Goal: Obtain resource: Download file/media

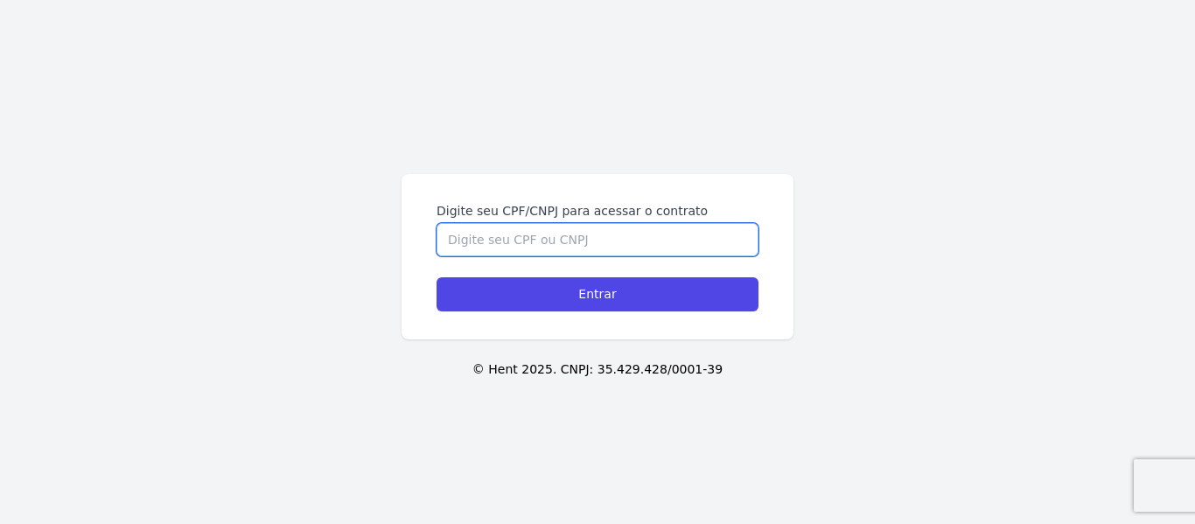
click at [559, 241] on input "Digite seu CPF/CNPJ para acessar o contrato" at bounding box center [598, 239] width 322 height 33
type input "10313778400"
click at [437, 277] on input "Entrar" at bounding box center [598, 294] width 322 height 34
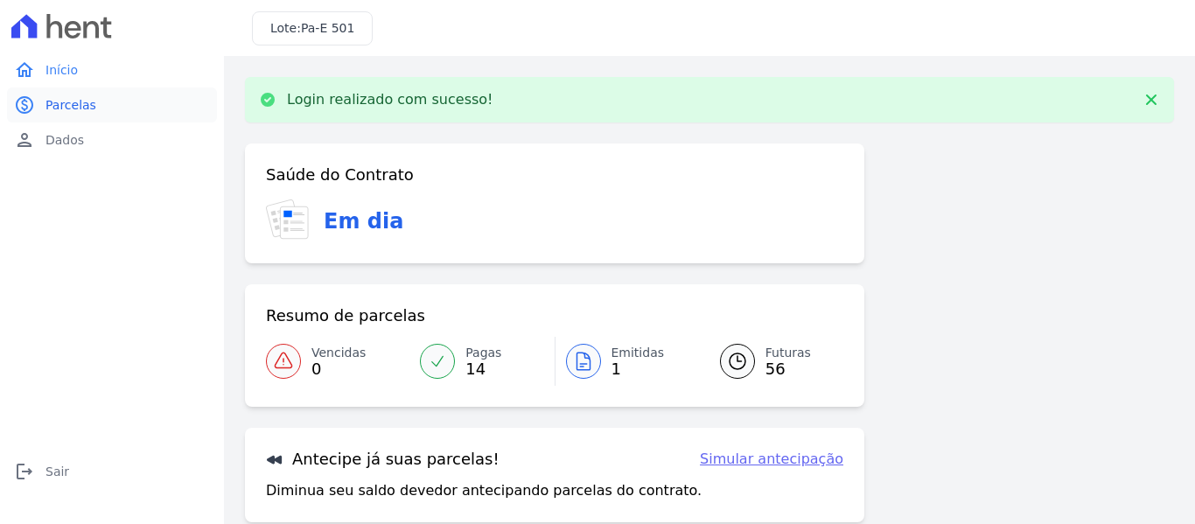
click at [72, 106] on span "Parcelas" at bounding box center [70, 104] width 51 height 17
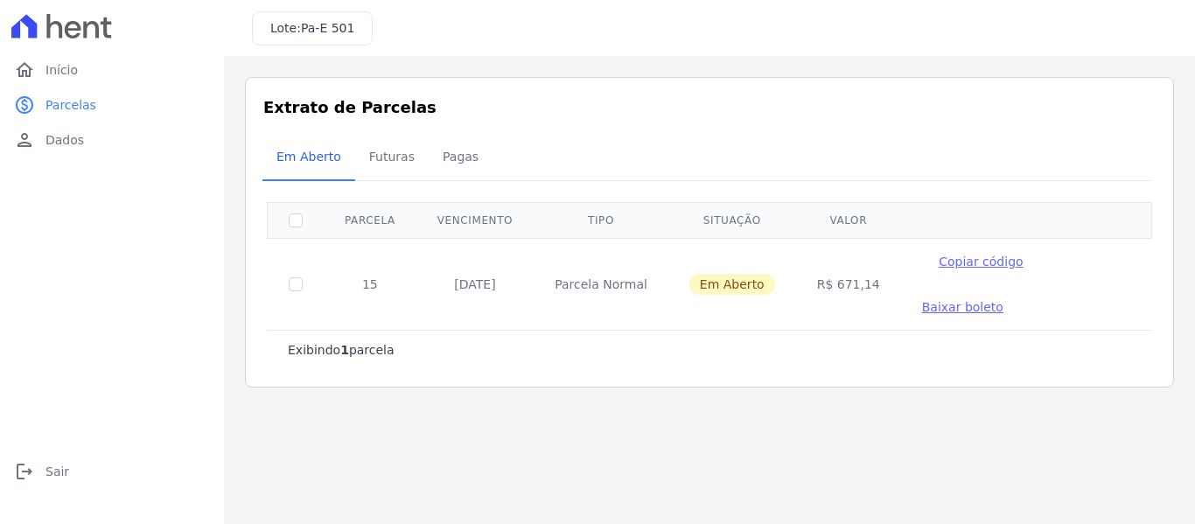
click at [1004, 300] on span "Baixar boleto" at bounding box center [962, 307] width 81 height 14
